Goal: Understand process/instructions: Learn how to perform a task or action

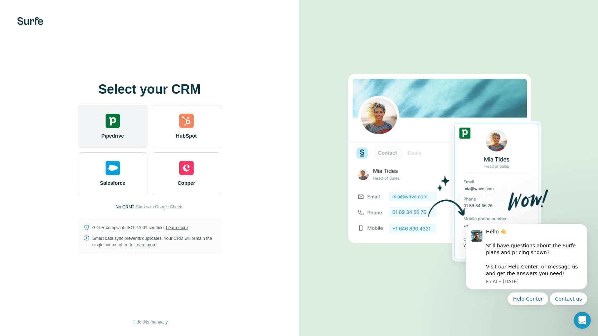
click at [108, 135] on span "Pipedrive" at bounding box center [112, 135] width 23 height 7
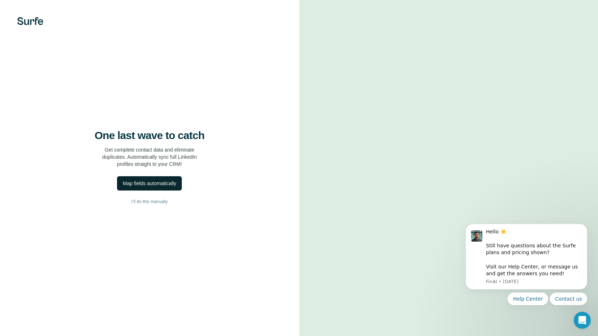
click at [166, 185] on div "Map fields automatically" at bounding box center [149, 183] width 53 height 7
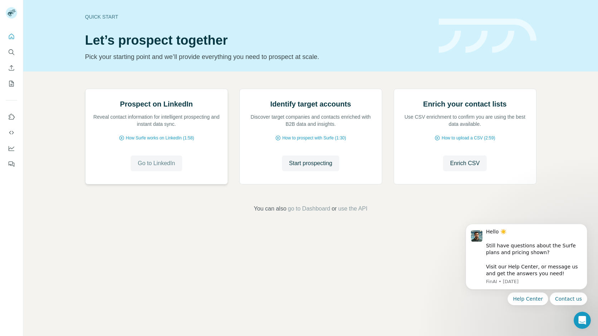
click at [155, 168] on span "Go to LinkedIn" at bounding box center [156, 163] width 37 height 9
